Goal: Task Accomplishment & Management: Manage account settings

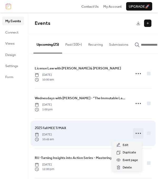
click at [135, 133] on icon at bounding box center [138, 133] width 8 height 8
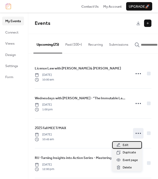
click at [132, 146] on div "Edit" at bounding box center [127, 144] width 30 height 7
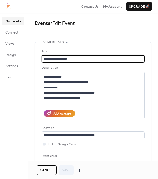
scroll to position [79, 0]
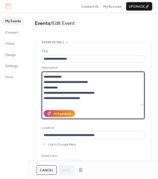
click at [43, 102] on textarea at bounding box center [93, 88] width 102 height 34
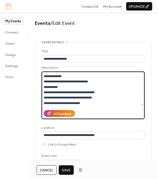
scroll to position [97, 0]
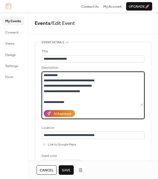
click at [49, 85] on textarea at bounding box center [93, 88] width 102 height 34
click at [92, 90] on textarea at bounding box center [93, 88] width 102 height 34
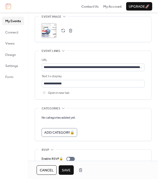
scroll to position [86, 0]
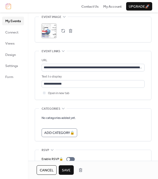
type textarea "**********"
drag, startPoint x: 156, startPoint y: 51, endPoint x: 64, endPoint y: 170, distance: 150.4
click at [64, 170] on span "Save" at bounding box center [66, 170] width 9 height 5
